Goal: Task Accomplishment & Management: Use online tool/utility

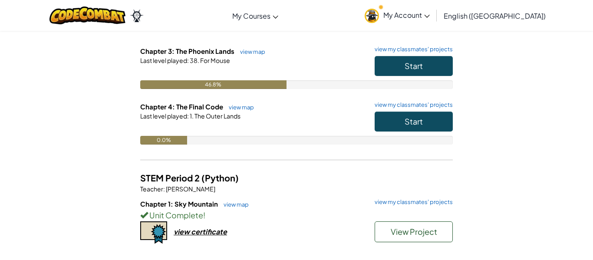
scroll to position [217, 0]
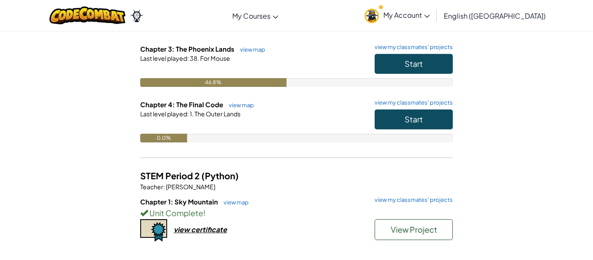
click at [331, 84] on div "46.8%" at bounding box center [296, 82] width 313 height 9
drag, startPoint x: 300, startPoint y: 83, endPoint x: 282, endPoint y: 96, distance: 21.2
click at [282, 96] on div "Chapter 3: The Phoenix Lands view map view my classmates' projects Start Last l…" at bounding box center [296, 72] width 313 height 56
click at [410, 59] on span "Start" at bounding box center [414, 64] width 18 height 10
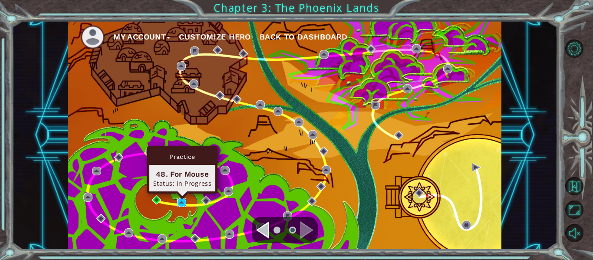
click at [184, 202] on img at bounding box center [181, 202] width 9 height 9
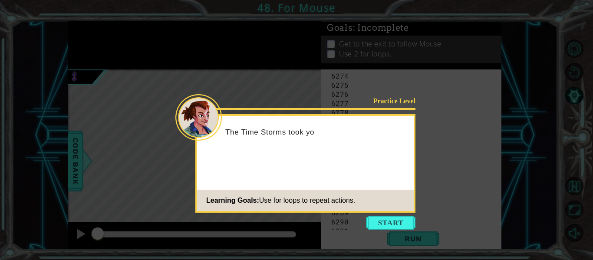
scroll to position [14070, 0]
click at [405, 225] on button "Start" at bounding box center [390, 223] width 49 height 14
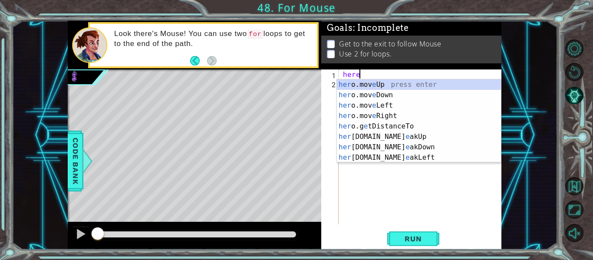
scroll to position [0, 0]
click at [394, 116] on div "her o.mov e Up press enter her o.mov e Down press enter her o.mov e Left press …" at bounding box center [419, 131] width 164 height 104
type textarea "hero.moveRight(1)"
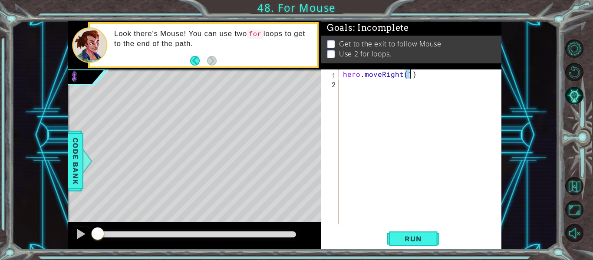
click at [363, 90] on div "hero . moveRight ( 1 )" at bounding box center [422, 155] width 163 height 173
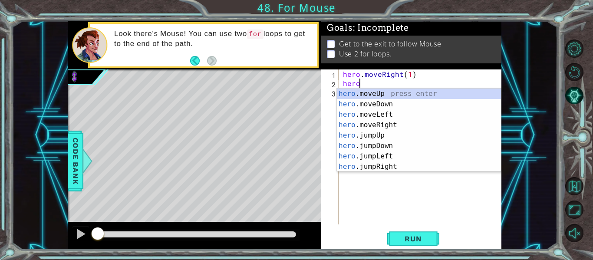
scroll to position [0, 1]
click at [382, 92] on div "hero. moveUp press enter hero. moveDown press enter hero. moveLeft press enter …" at bounding box center [419, 141] width 164 height 104
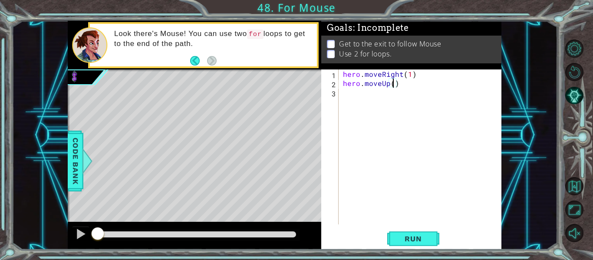
type textarea "hero.moveUp(2)"
click at [342, 90] on div "hero . moveRight ( 1 ) hero . moveUp ( 2 )" at bounding box center [422, 155] width 163 height 173
click at [419, 232] on button "Run" at bounding box center [413, 239] width 52 height 18
